Goal: Share content

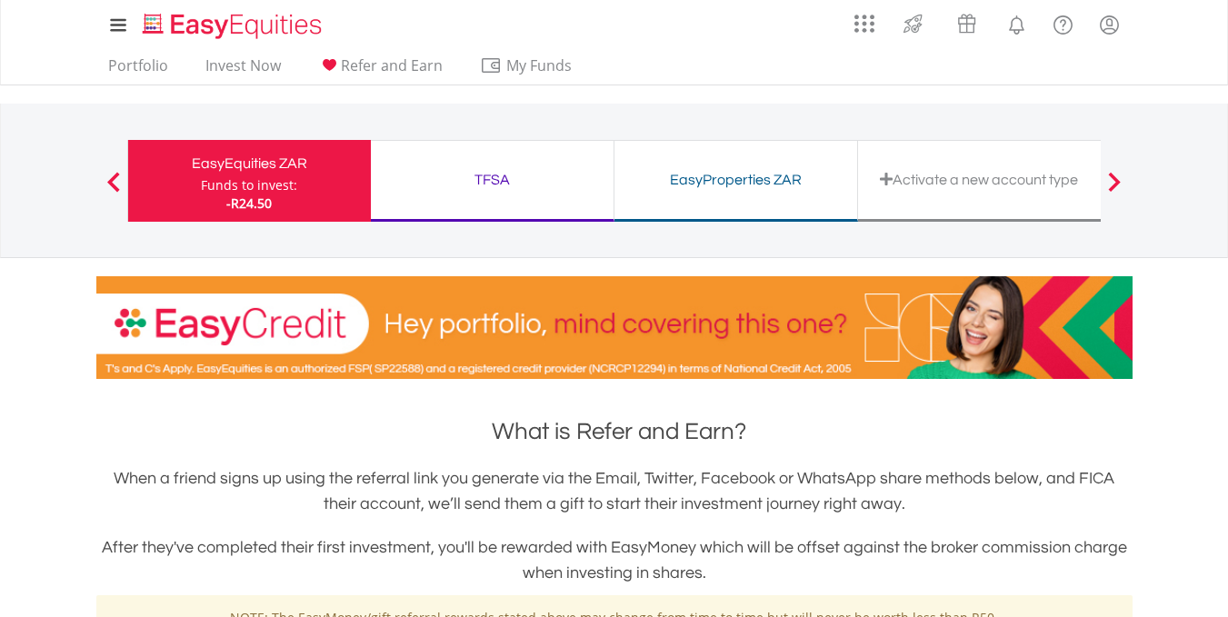
click at [439, 168] on div "TFSA" at bounding box center [492, 179] width 221 height 25
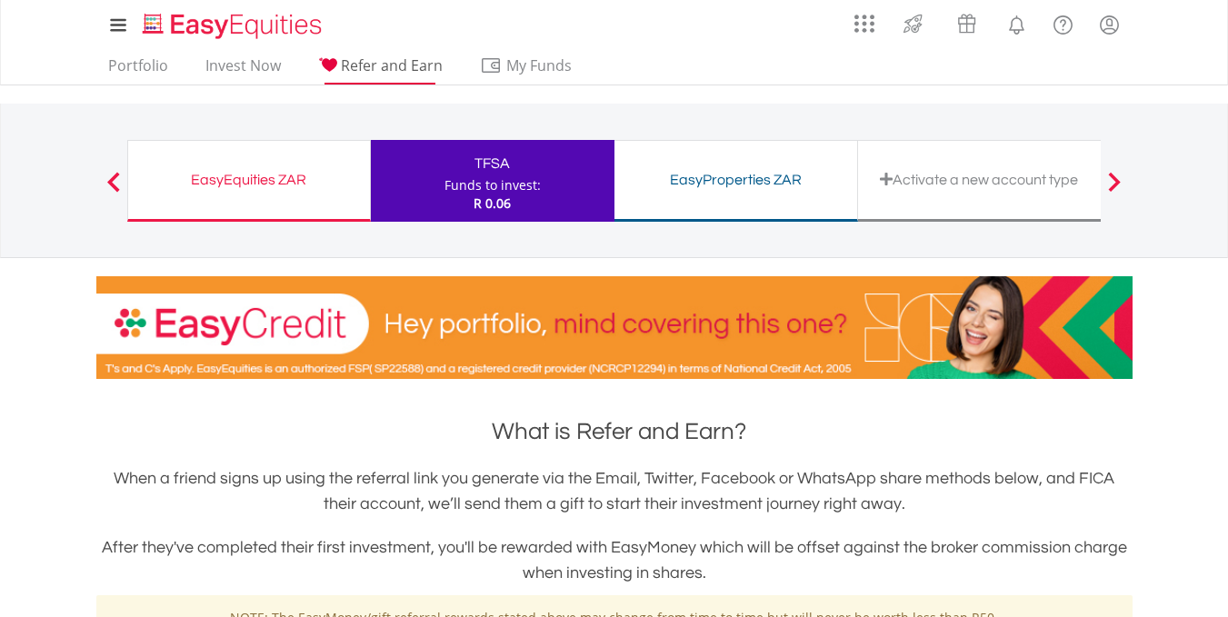
click at [355, 66] on span "Refer and Earn" at bounding box center [392, 65] width 102 height 20
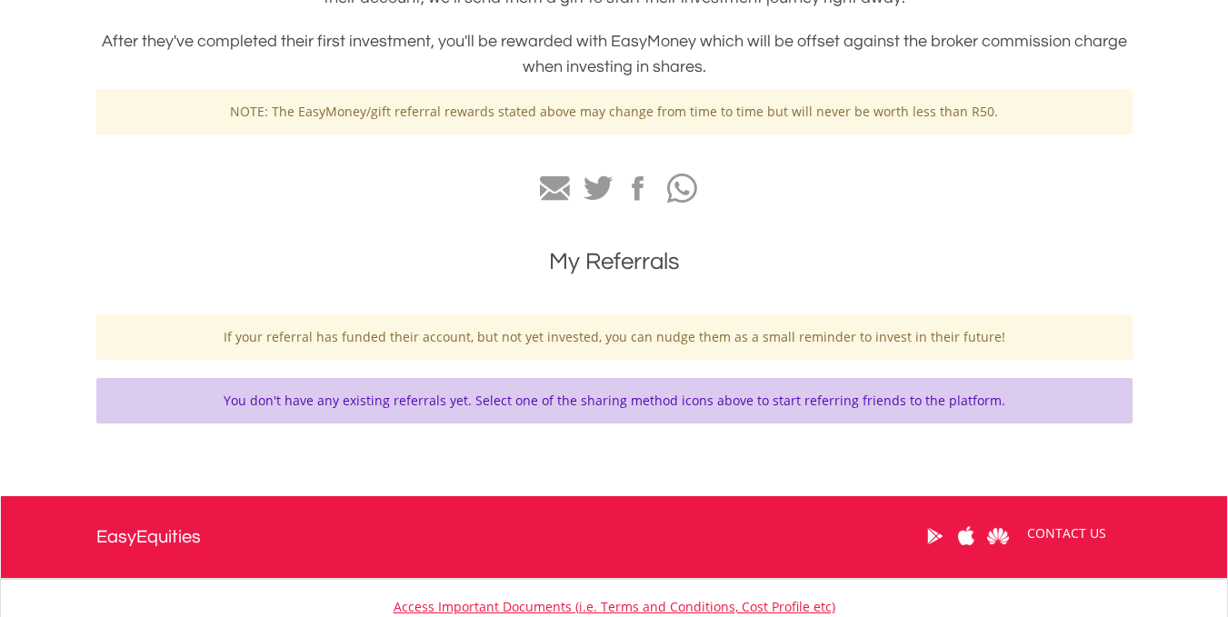
scroll to position [509, 0]
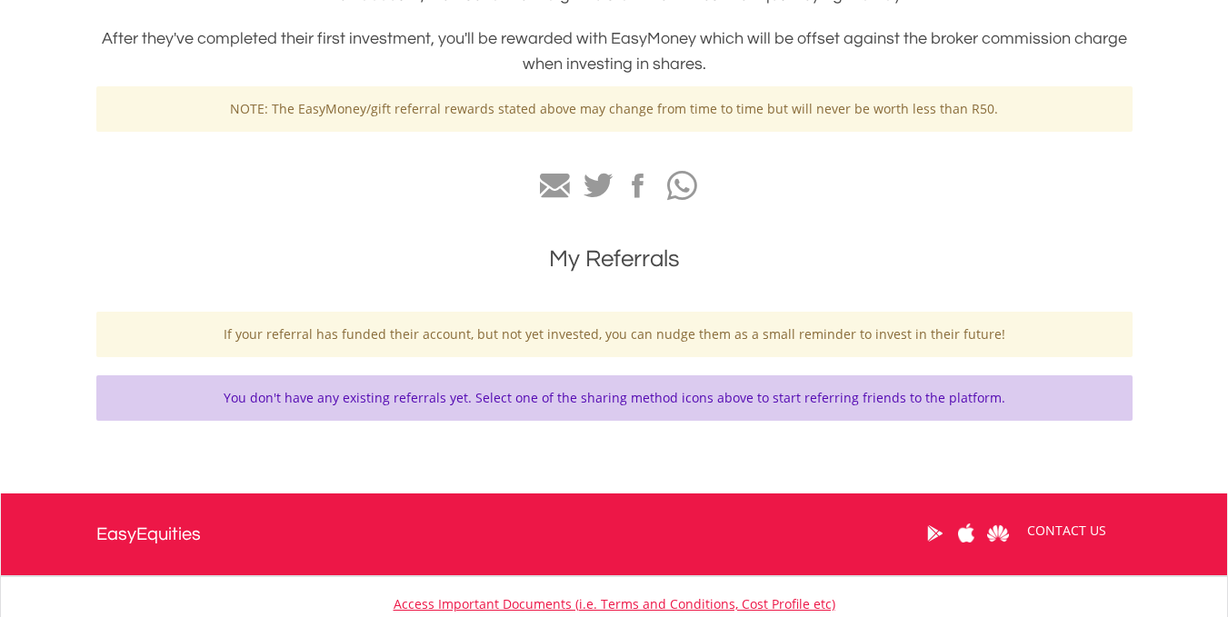
click at [571, 402] on div "You don't have any existing referrals yet. Select one of the sharing method ico…" at bounding box center [614, 397] width 1036 height 45
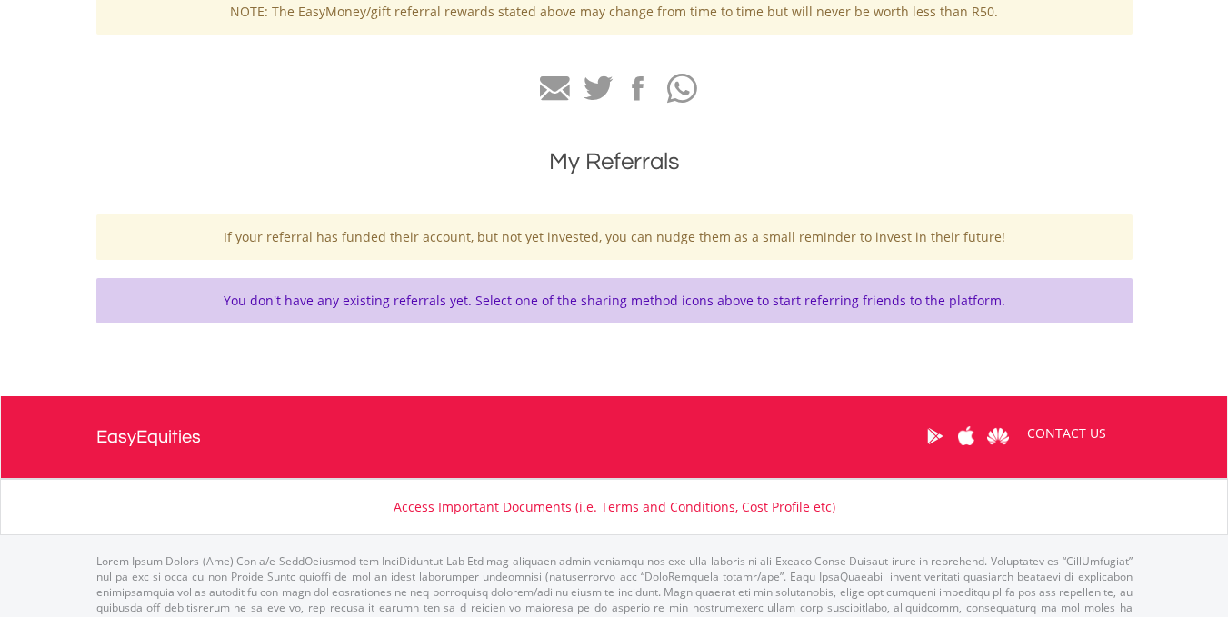
scroll to position [648, 0]
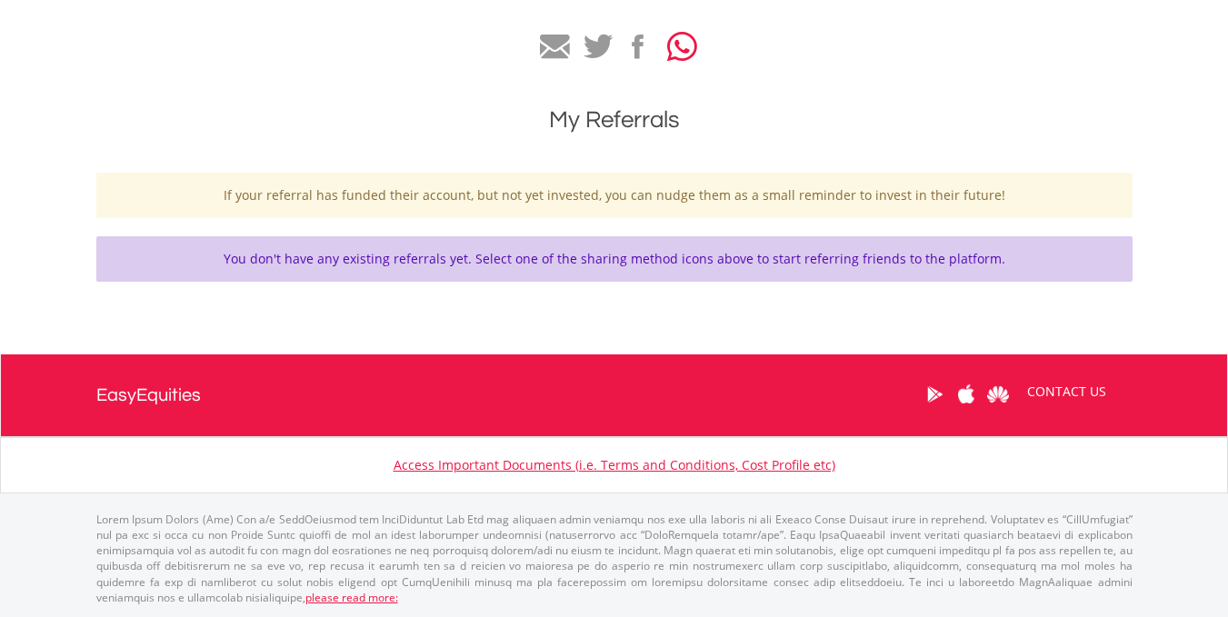
click at [663, 55] on button "button" at bounding box center [678, 45] width 33 height 33
